Goal: Find specific page/section: Find specific page/section

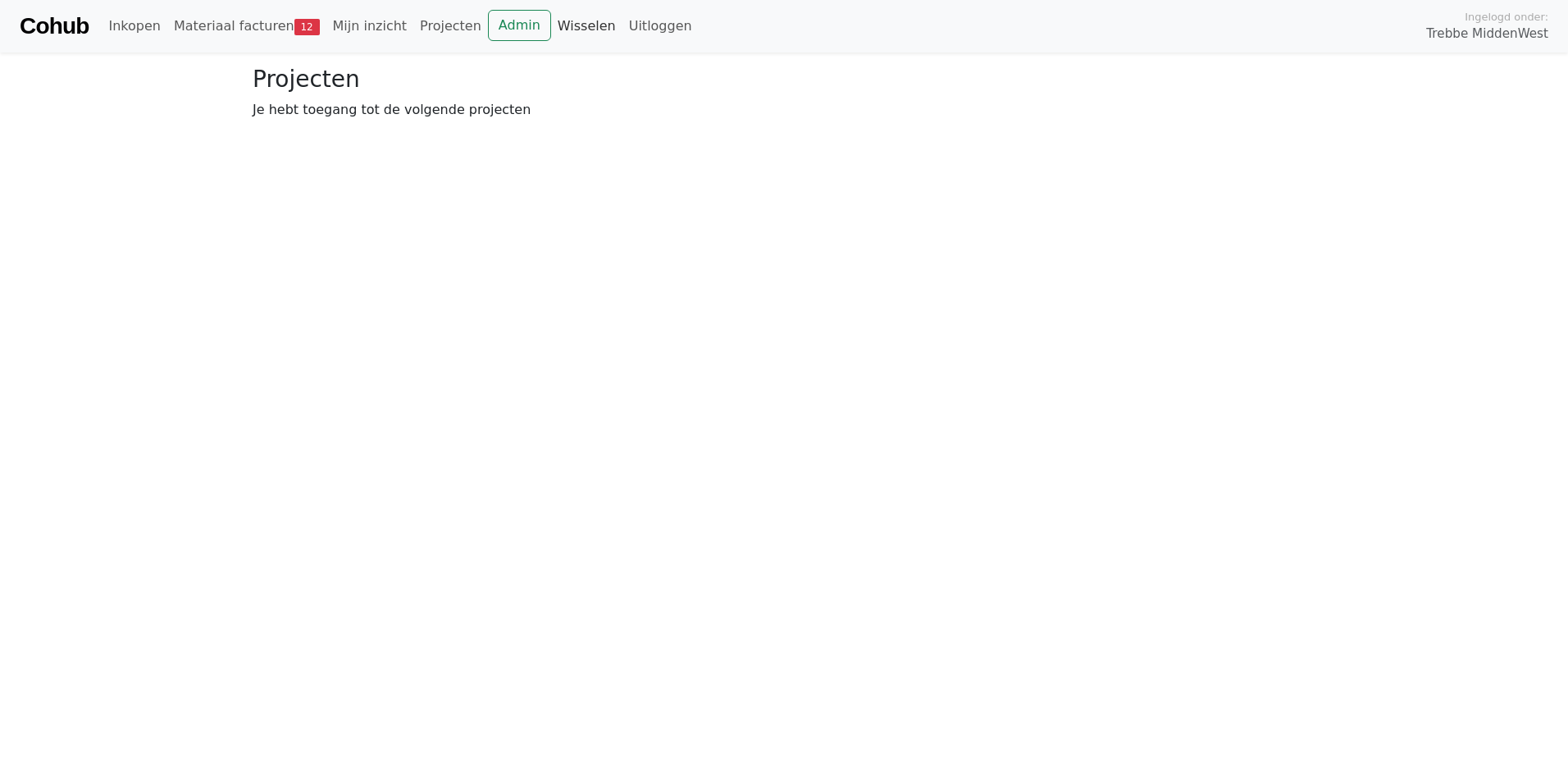
click at [564, 26] on link "Wisselen" at bounding box center [586, 26] width 71 height 32
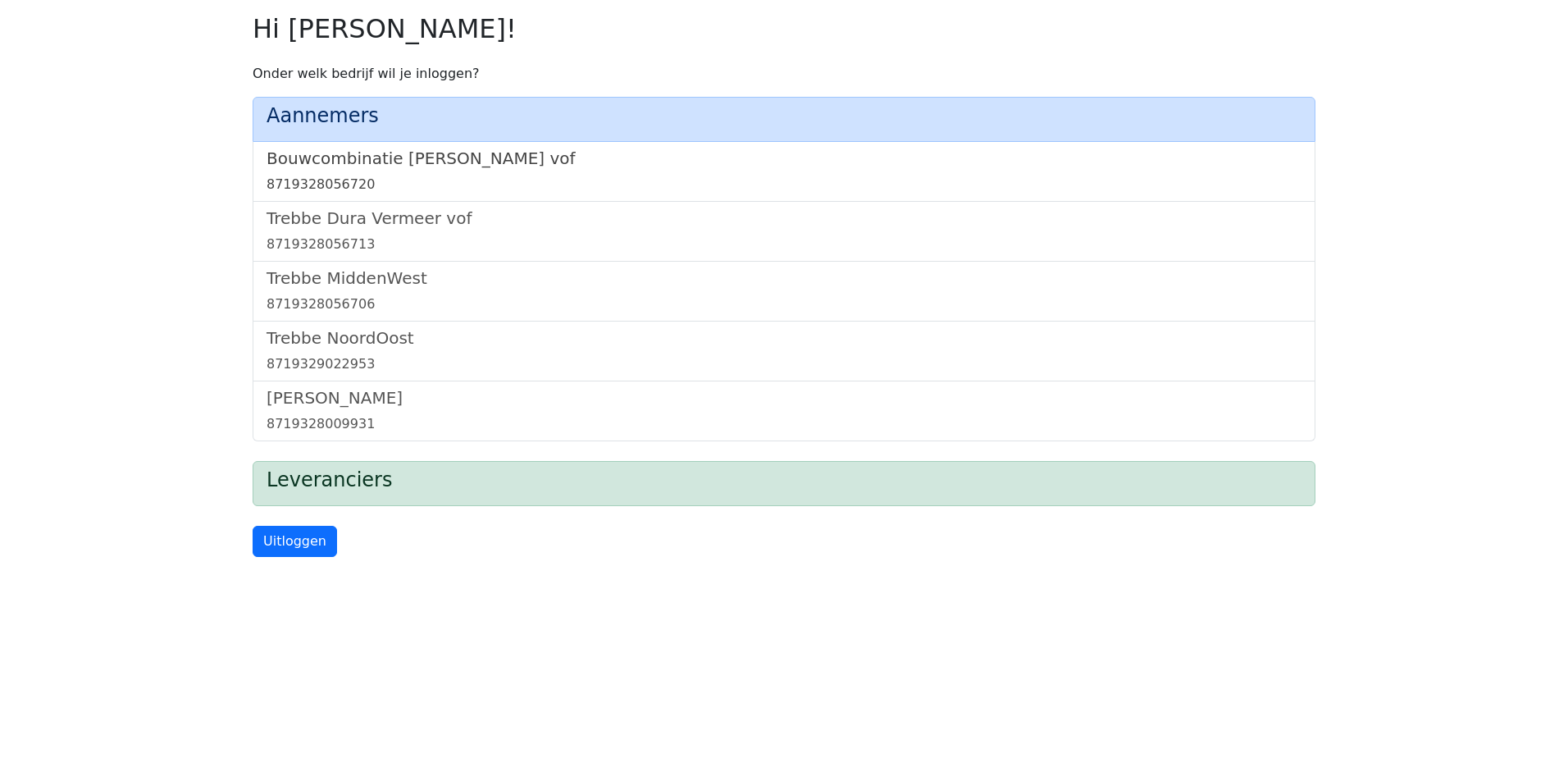
click at [420, 158] on h5 "Bouwcombinatie [PERSON_NAME] vof" at bounding box center [783, 159] width 1035 height 20
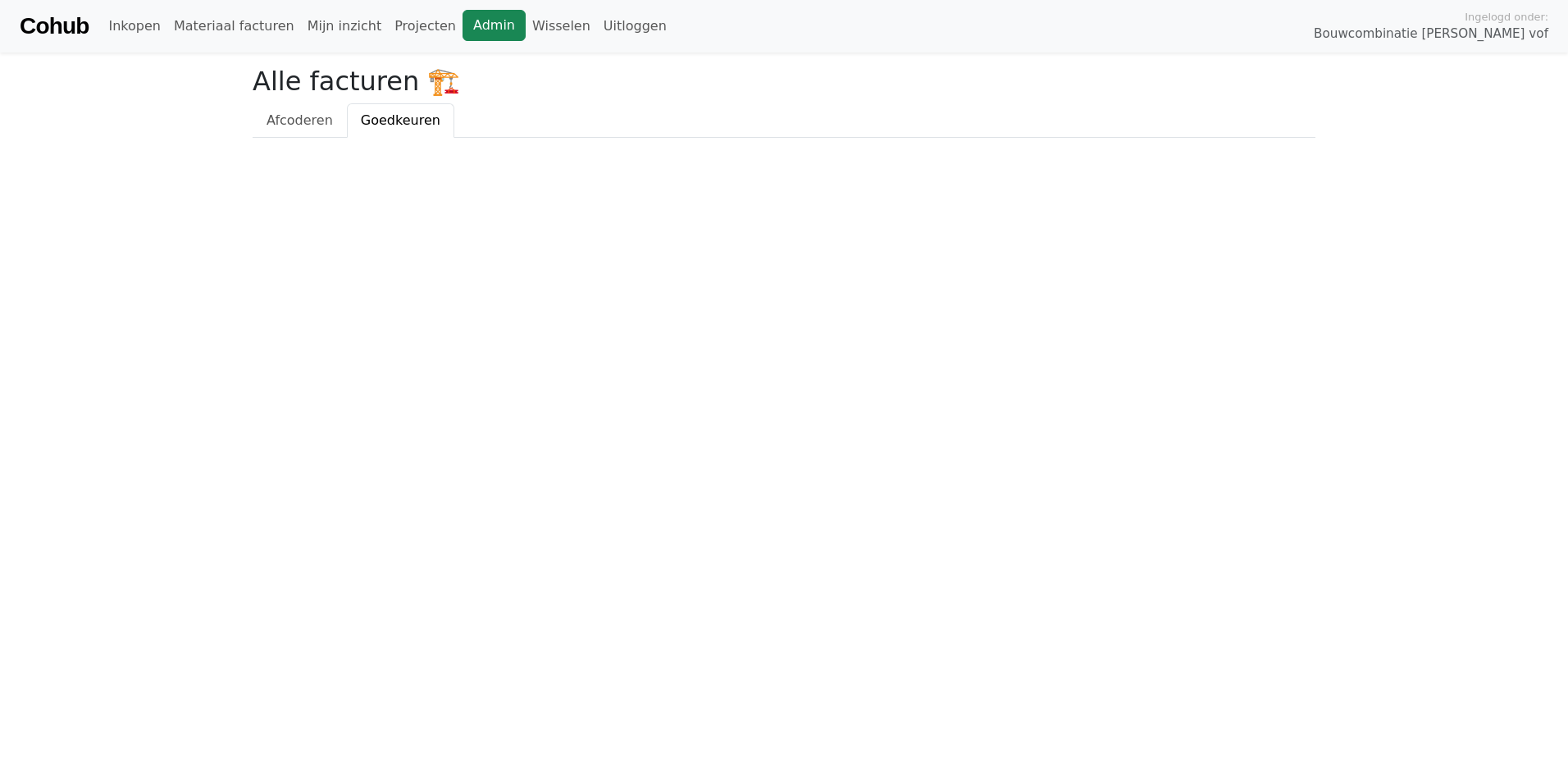
click at [463, 25] on link "Admin" at bounding box center [494, 25] width 63 height 32
